Goal: Task Accomplishment & Management: Manage account settings

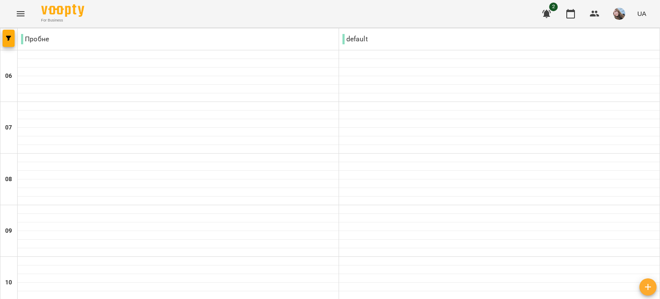
scroll to position [172, 0]
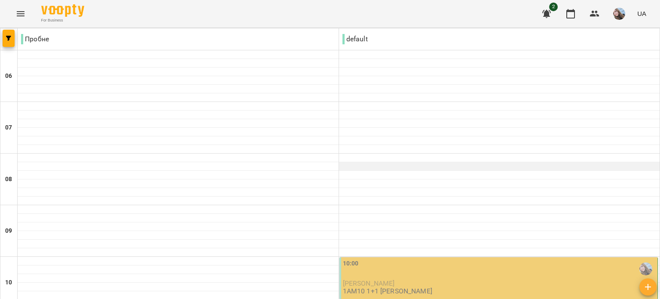
scroll to position [129, 0]
click at [433, 259] on div "10:00" at bounding box center [499, 269] width 313 height 20
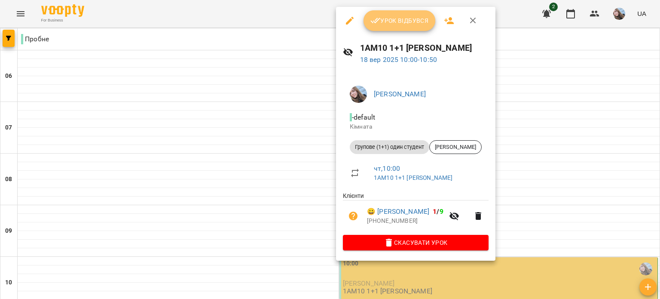
click at [404, 21] on span "Урок відбувся" at bounding box center [400, 20] width 58 height 10
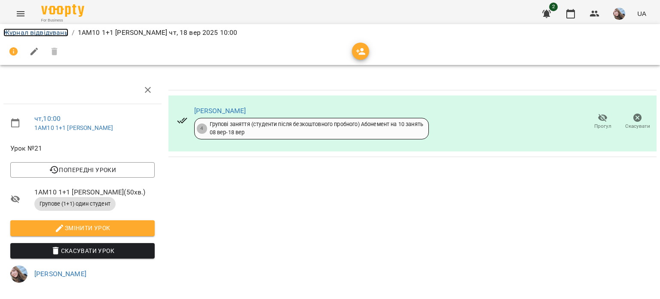
click at [62, 28] on link "Журнал відвідувань" at bounding box center [35, 32] width 65 height 8
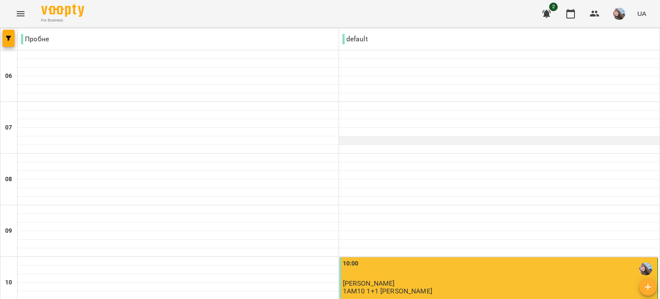
scroll to position [430, 0]
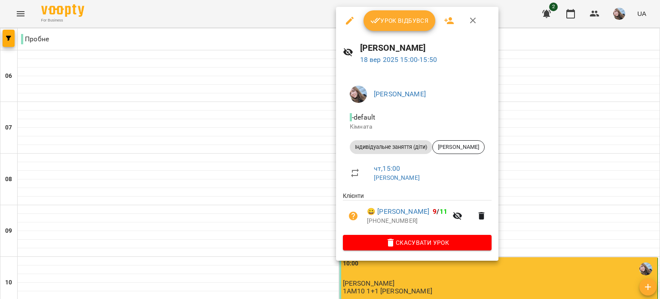
click at [399, 18] on span "Урок відбувся" at bounding box center [400, 20] width 58 height 10
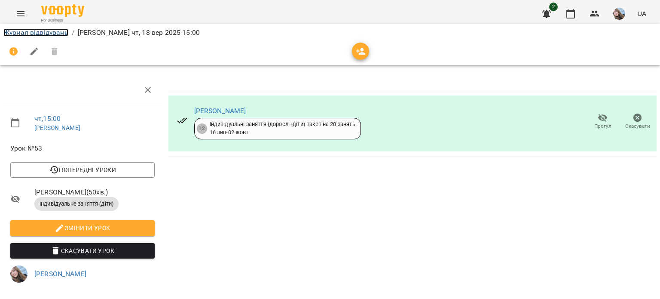
click at [41, 31] on link "Журнал відвідувань" at bounding box center [35, 32] width 65 height 8
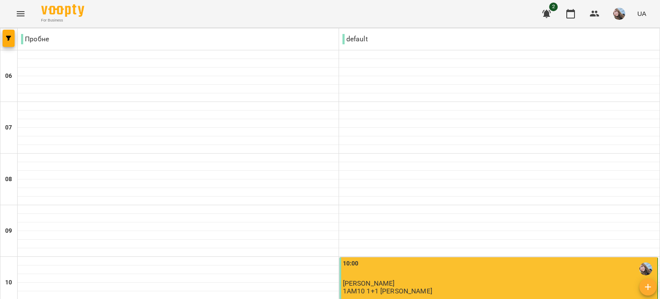
scroll to position [43, 0]
